Goal: Transaction & Acquisition: Download file/media

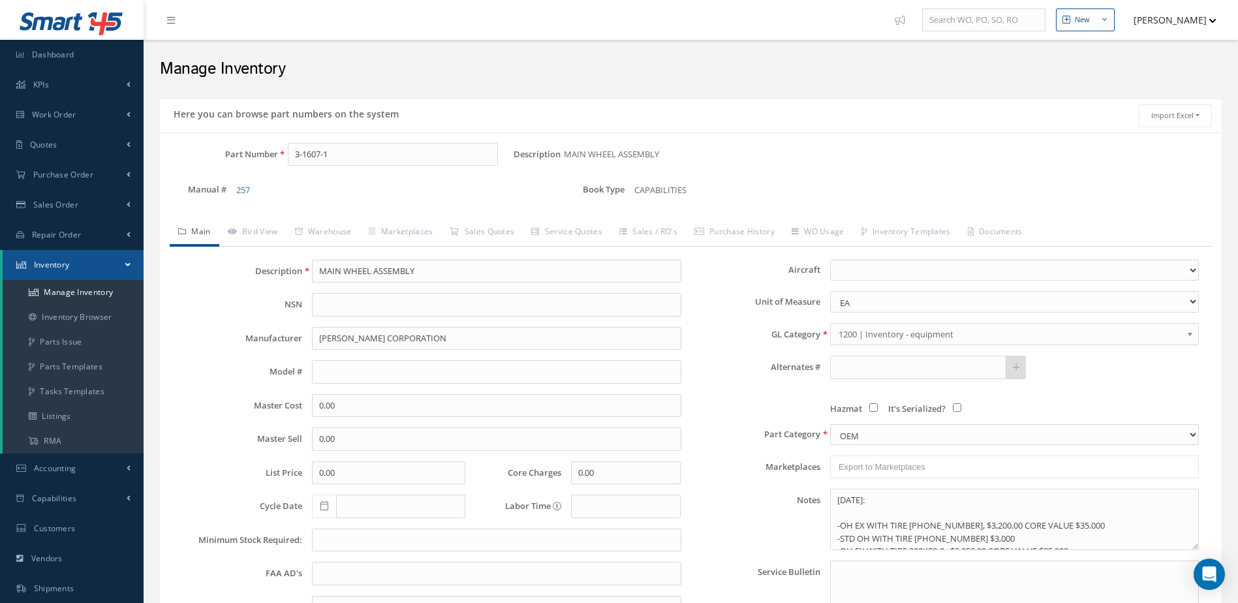
select select
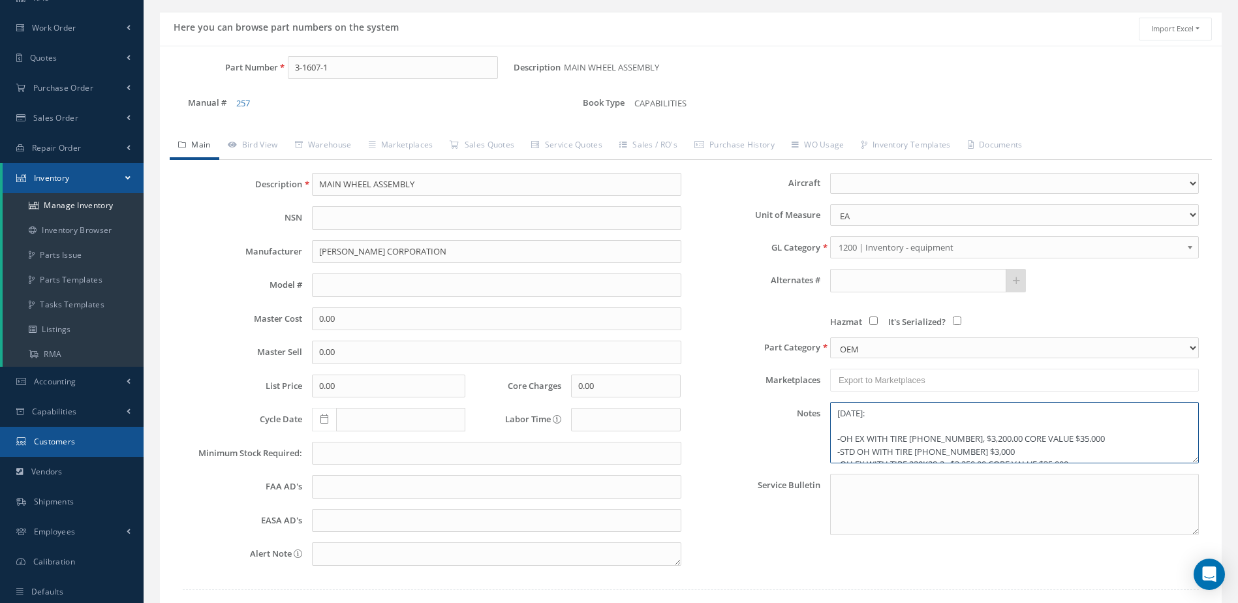
scroll to position [109, 0]
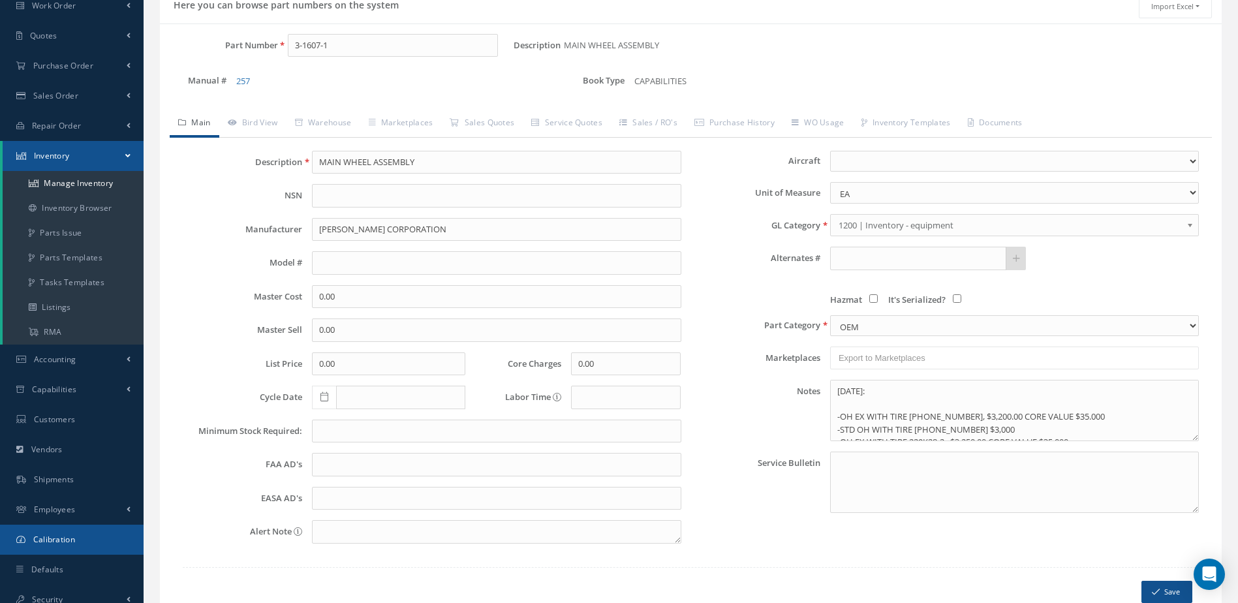
click at [77, 534] on link "Calibration" at bounding box center [72, 540] width 144 height 30
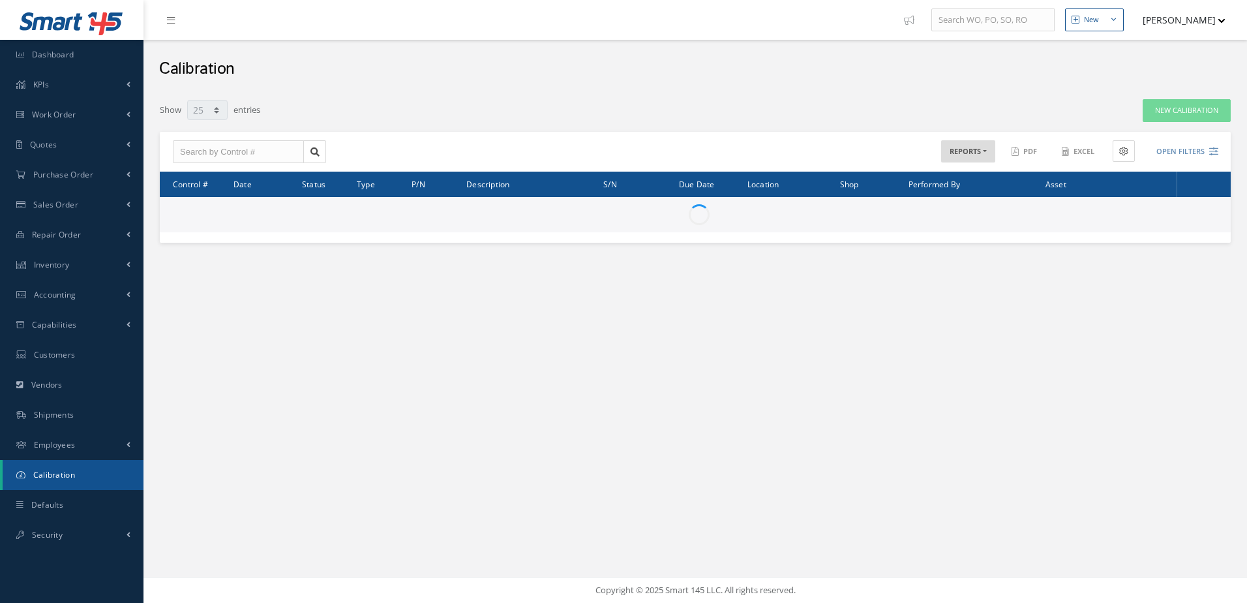
select select "25"
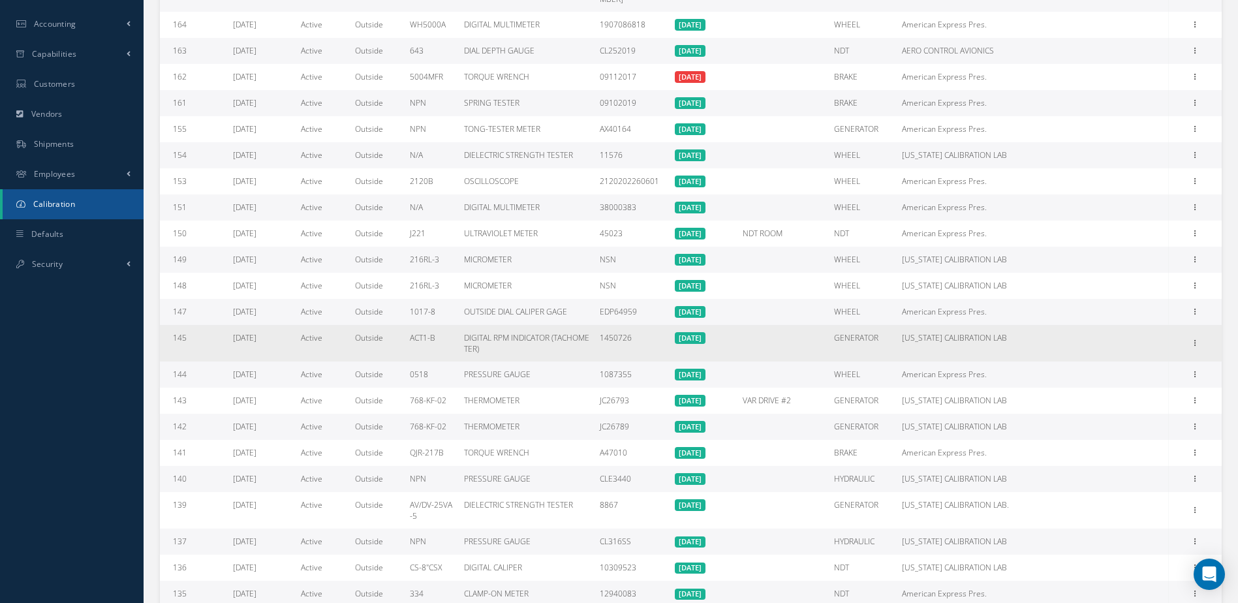
scroll to position [390, 0]
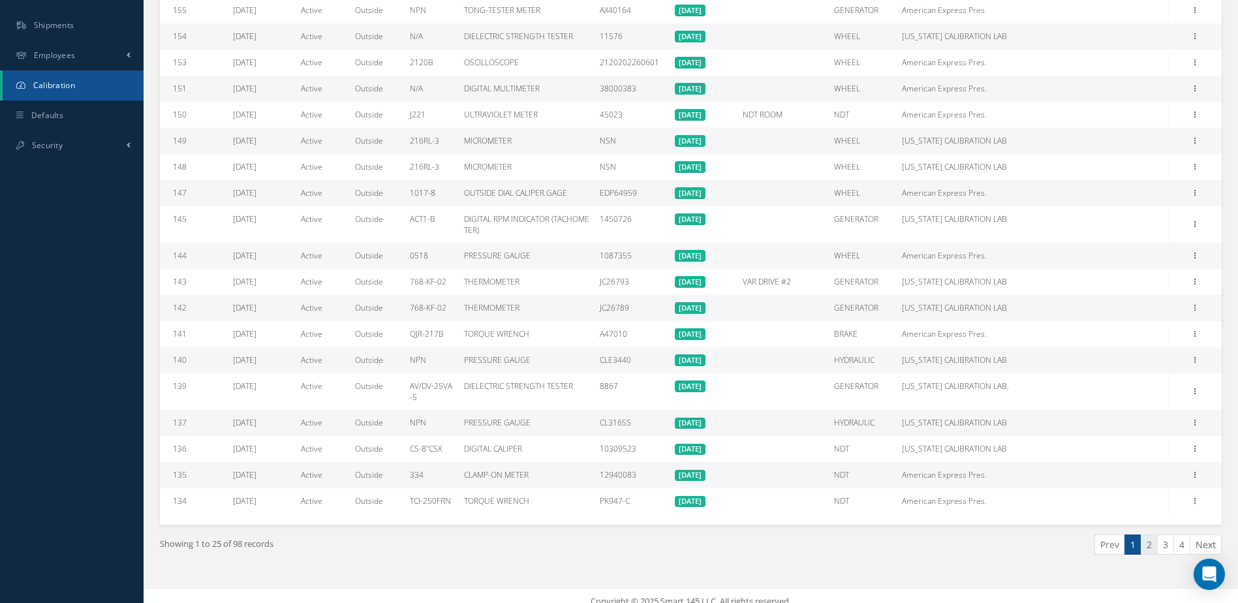
click at [1145, 534] on link "2" at bounding box center [1148, 544] width 17 height 20
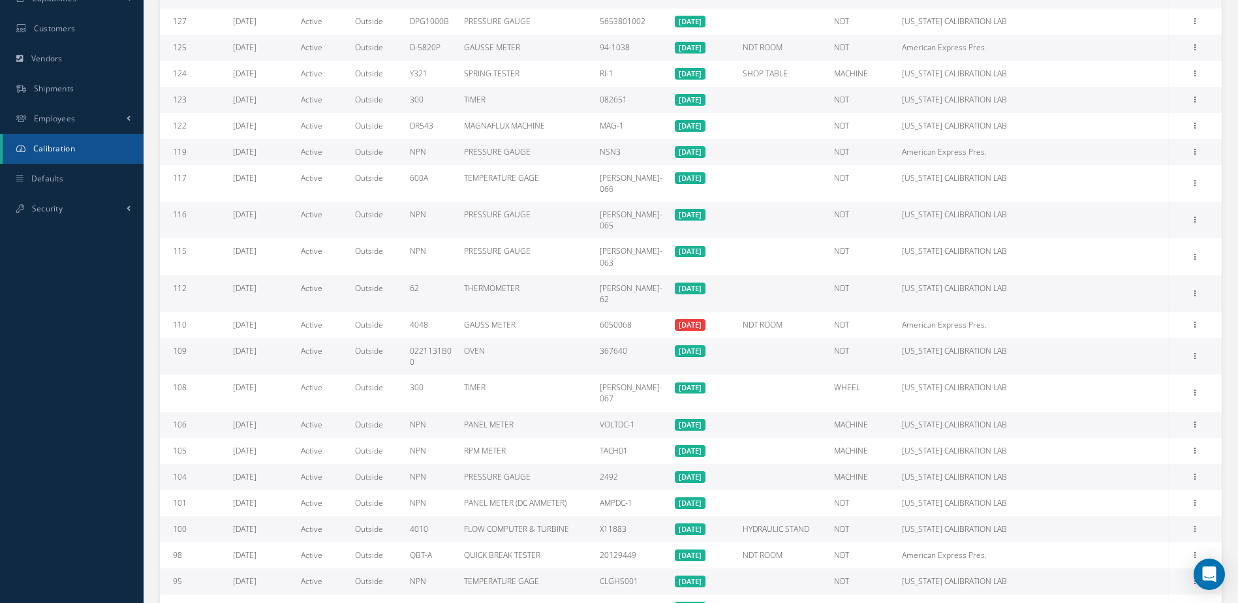
scroll to position [379, 0]
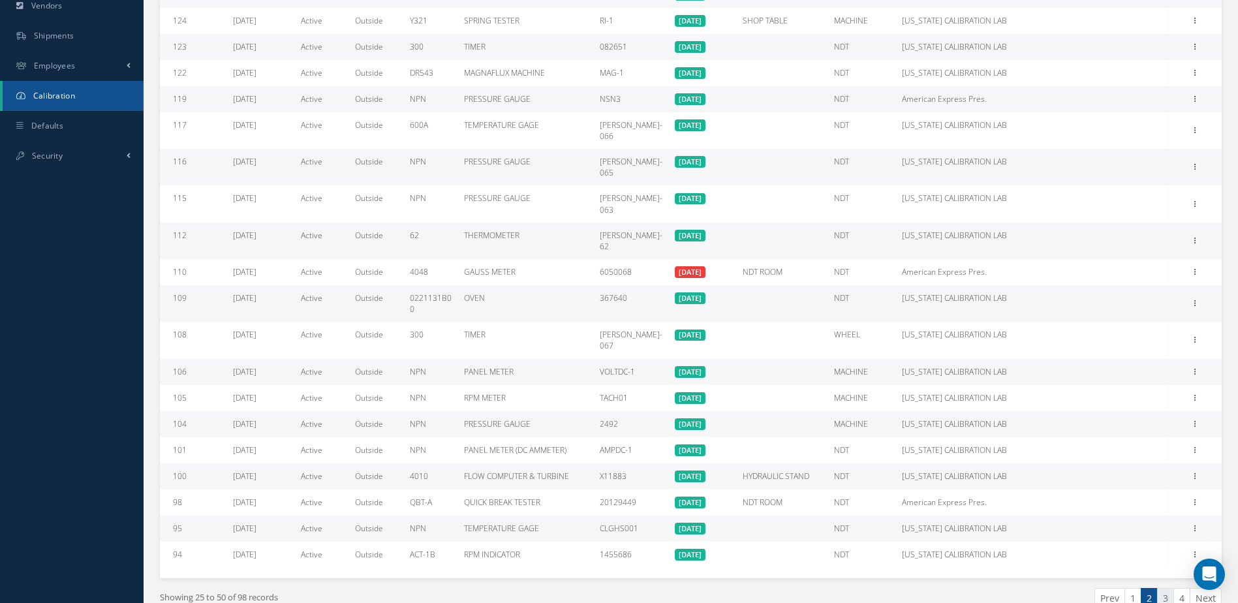
click at [1167, 588] on link "3" at bounding box center [1165, 598] width 17 height 20
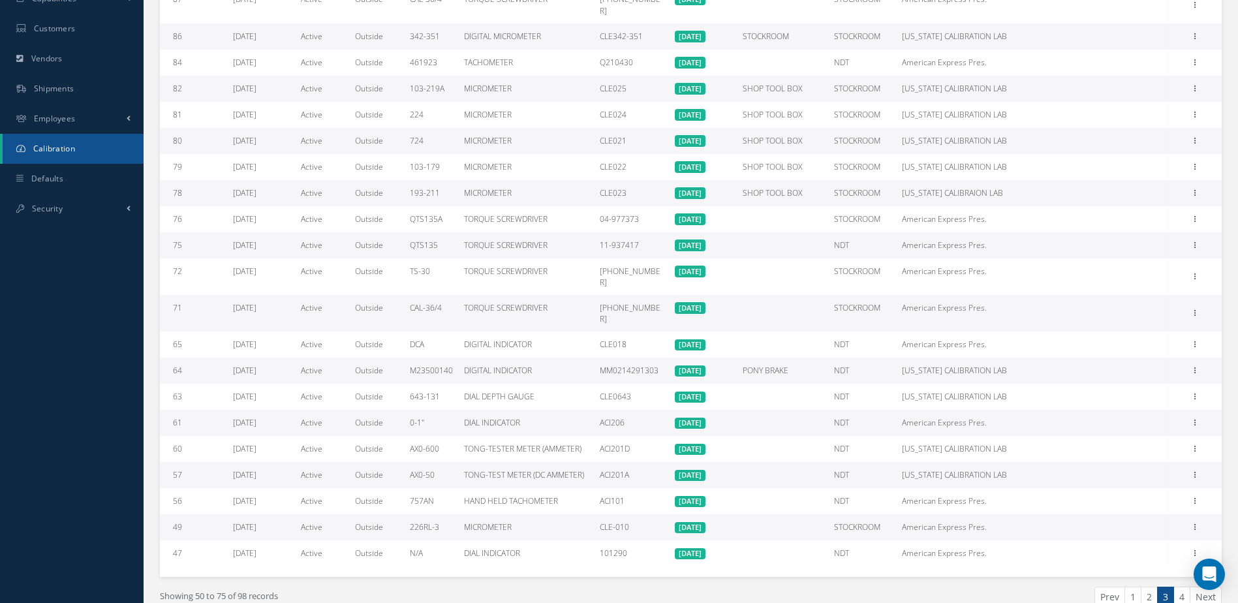
scroll to position [358, 0]
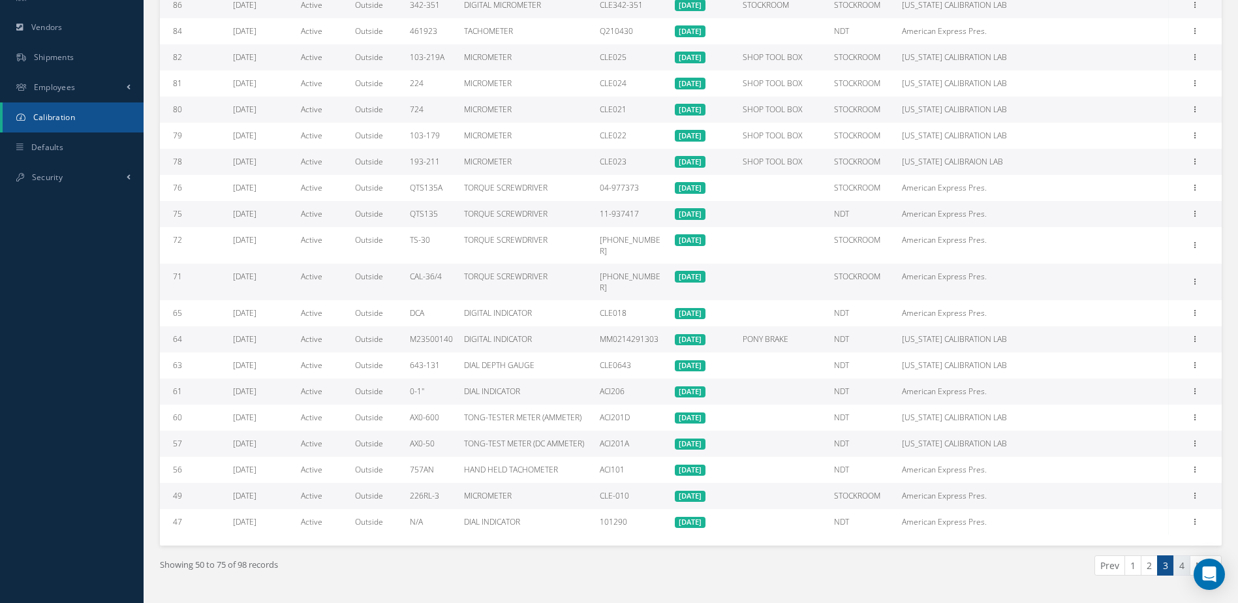
click at [1182, 555] on link "4" at bounding box center [1181, 565] width 17 height 20
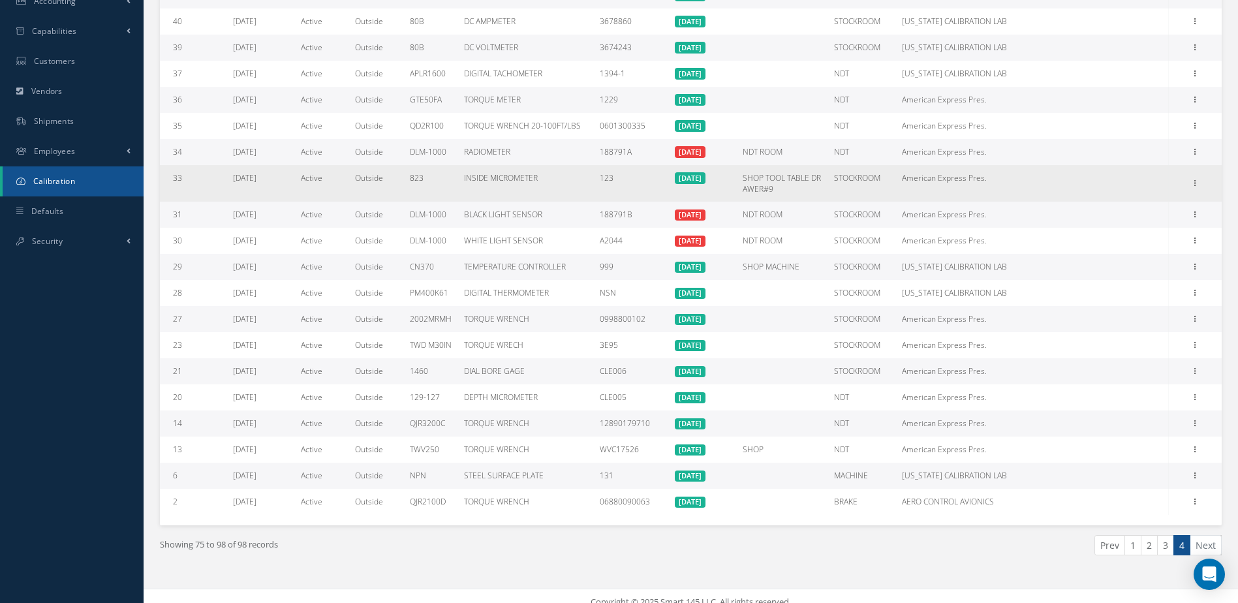
scroll to position [305, 0]
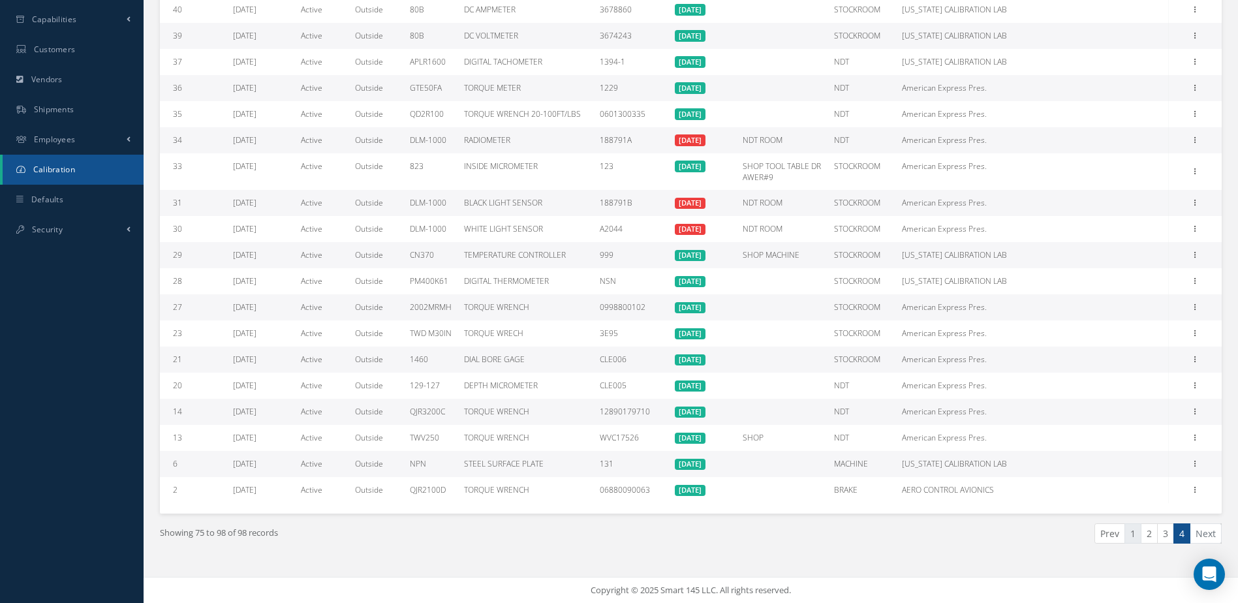
click at [1133, 537] on link "1" at bounding box center [1132, 533] width 17 height 20
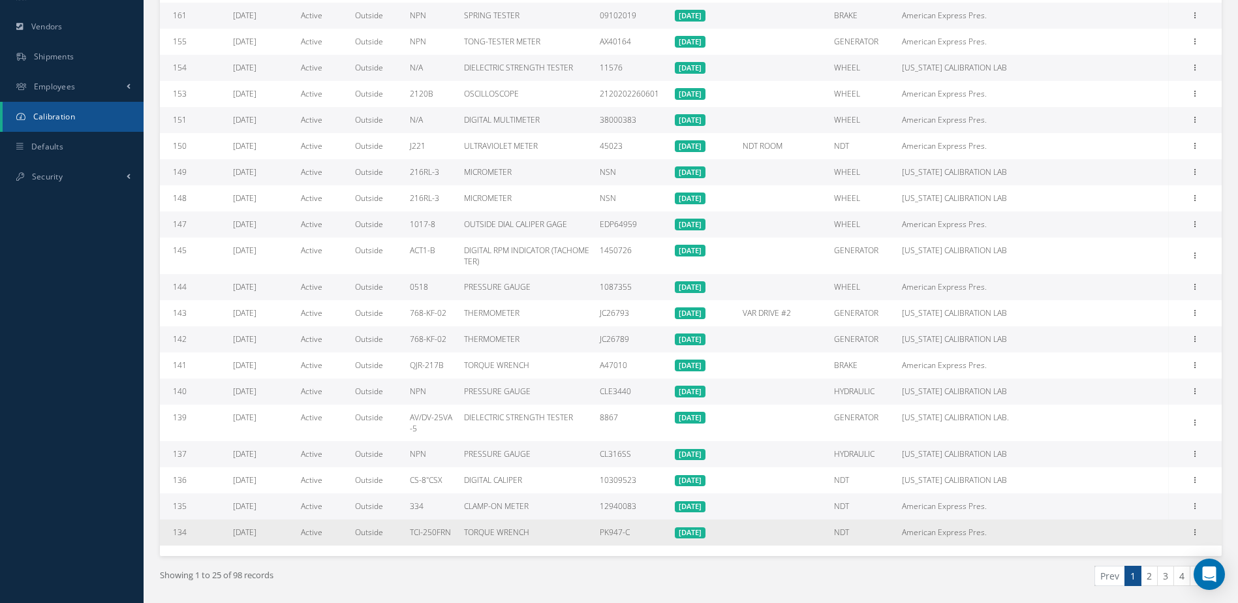
scroll to position [390, 0]
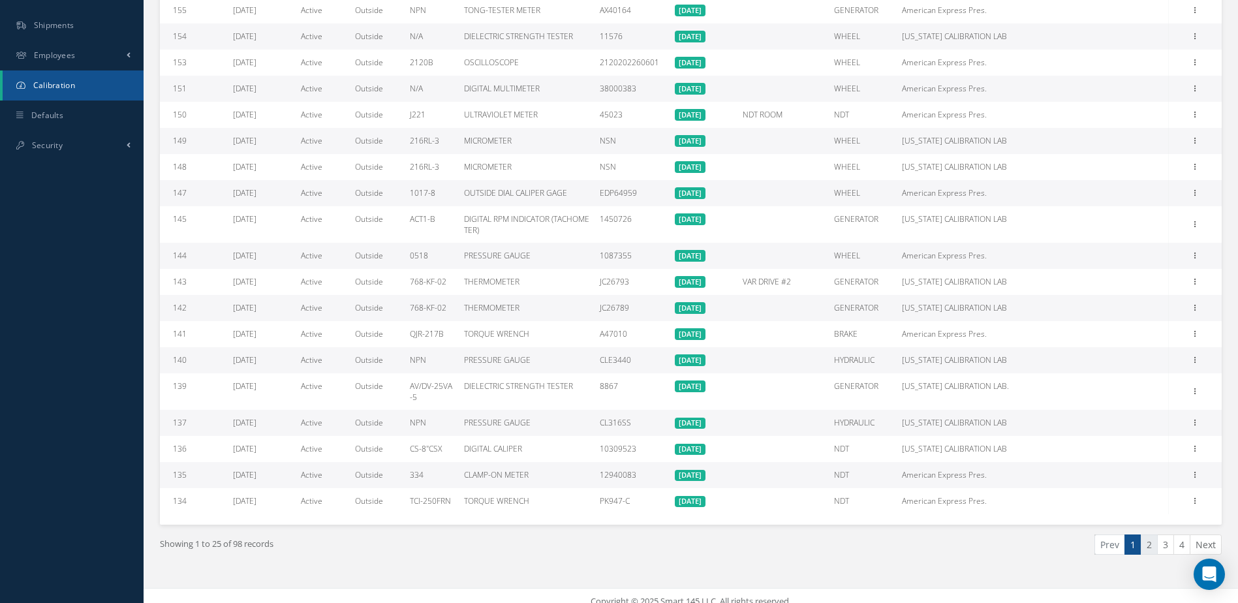
click at [1147, 534] on link "2" at bounding box center [1148, 544] width 17 height 20
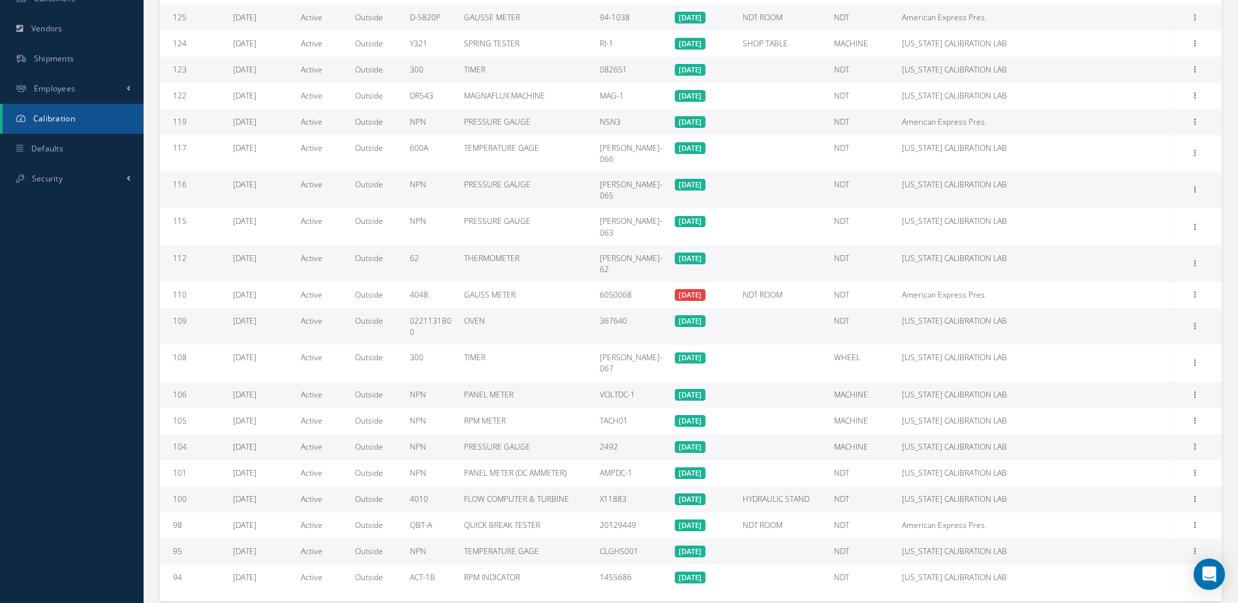
scroll to position [379, 0]
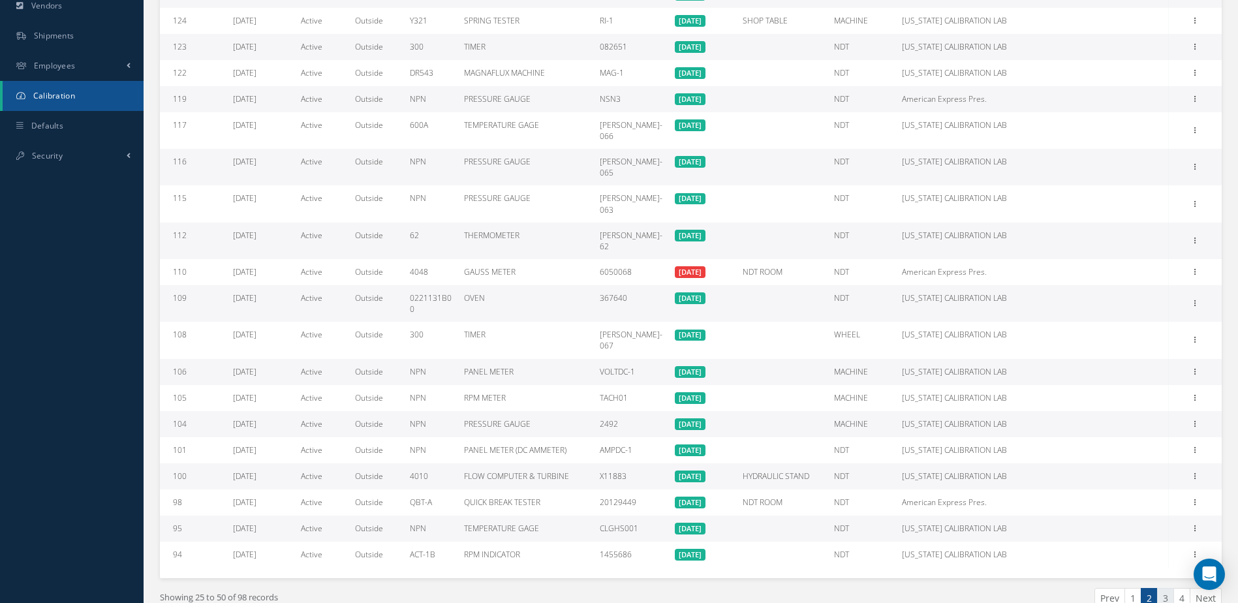
click at [1165, 588] on link "3" at bounding box center [1165, 598] width 17 height 20
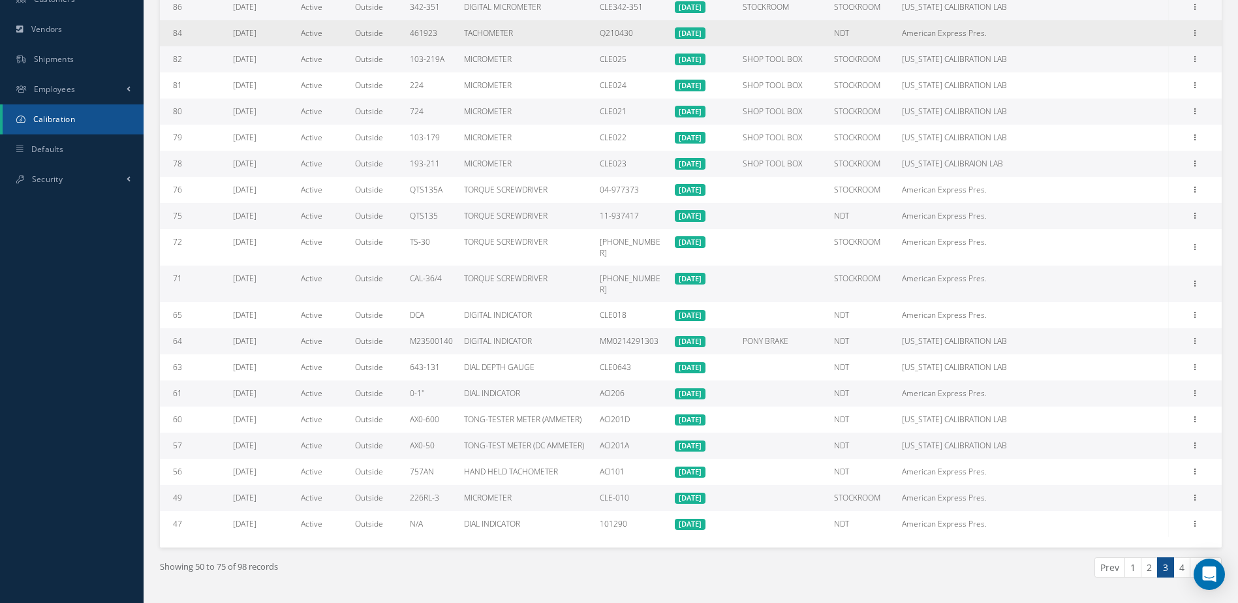
scroll to position [358, 0]
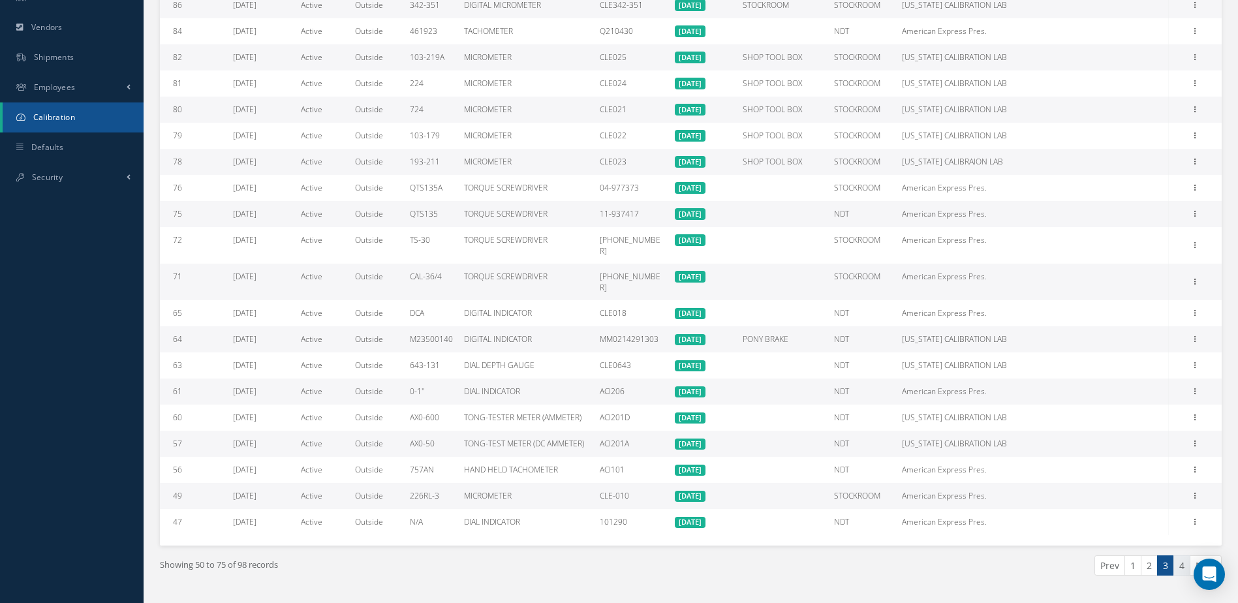
click at [1180, 555] on link "4" at bounding box center [1181, 565] width 17 height 20
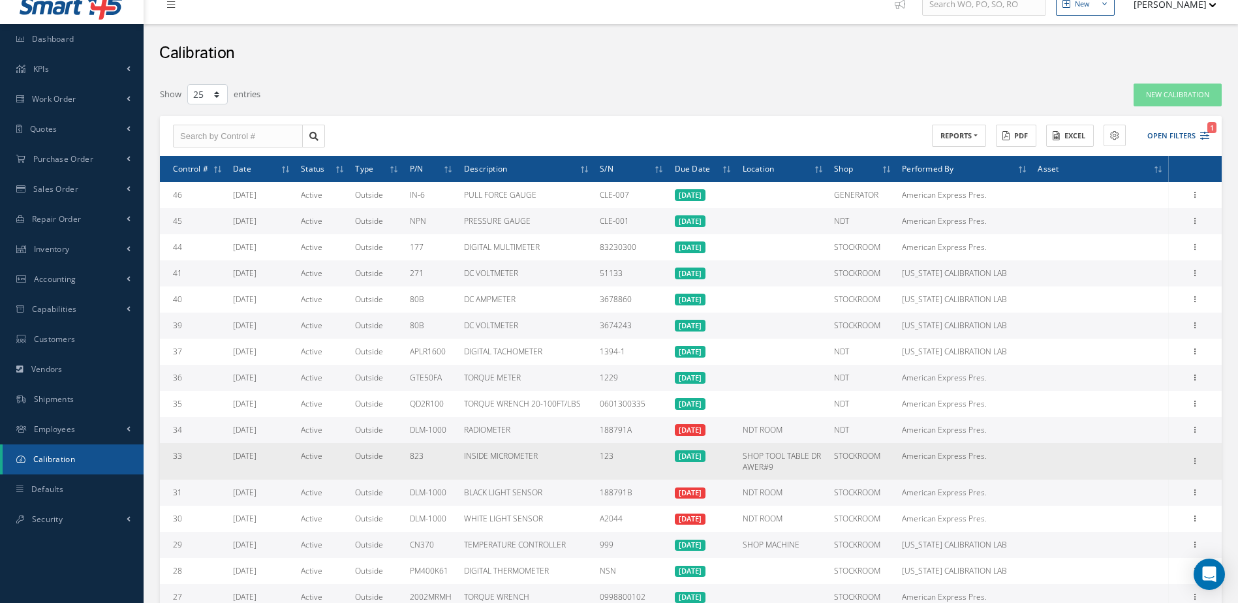
scroll to position [0, 0]
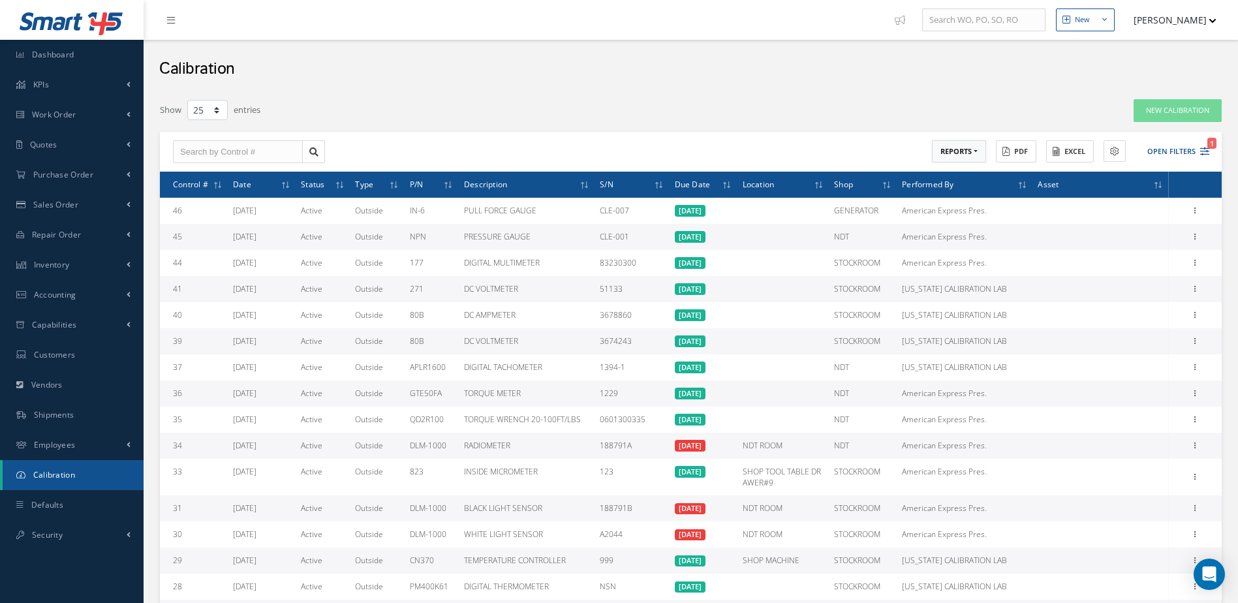
click at [964, 149] on button "REPORTS" at bounding box center [959, 151] width 54 height 23
click at [985, 172] on link "Calibrations List" at bounding box center [984, 173] width 104 height 18
click at [962, 151] on button "REPORTS" at bounding box center [959, 151] width 54 height 23
click at [977, 149] on button "REPORTS" at bounding box center [959, 151] width 54 height 23
click at [973, 153] on button "REPORTS" at bounding box center [959, 151] width 54 height 23
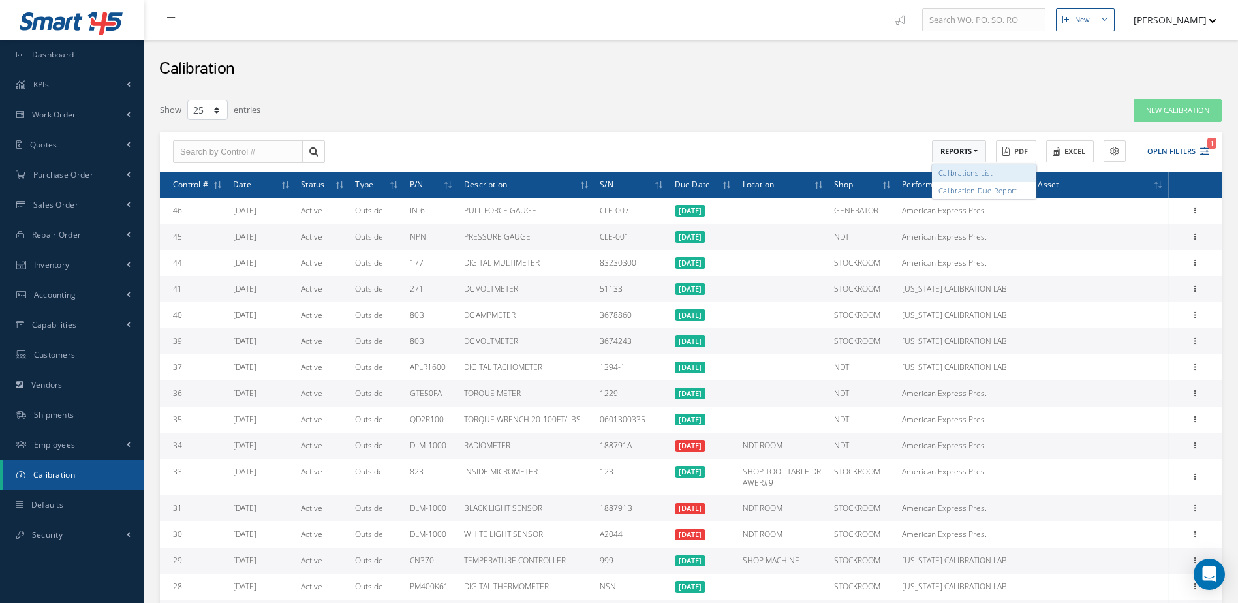
click at [974, 170] on link "Calibrations List" at bounding box center [984, 173] width 104 height 18
click at [1022, 151] on button "PDF" at bounding box center [1016, 151] width 40 height 23
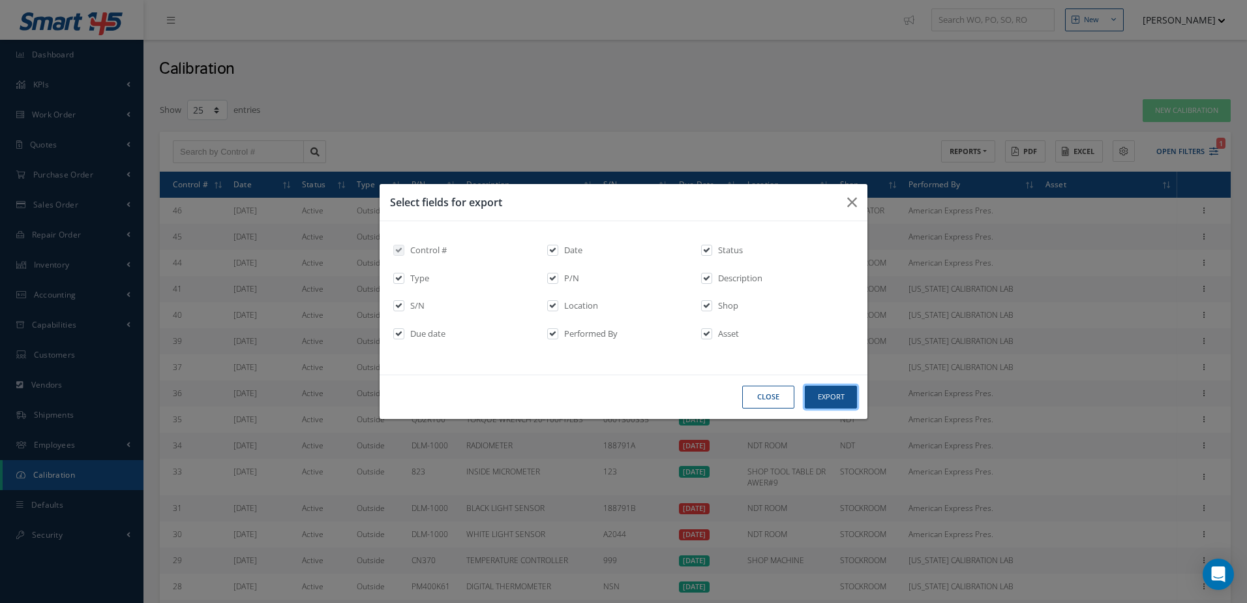
click at [837, 401] on button "Export" at bounding box center [831, 397] width 52 height 23
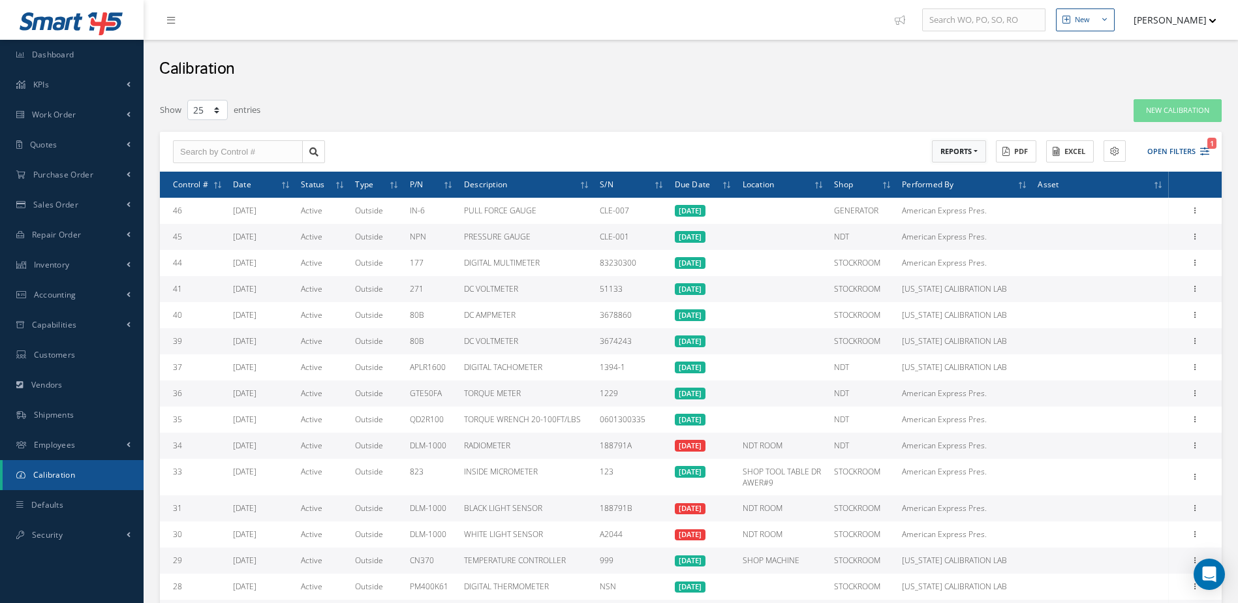
click at [975, 147] on button "REPORTS" at bounding box center [959, 151] width 54 height 23
click at [977, 193] on link "Calibration Due Report" at bounding box center [984, 190] width 104 height 18
